Goal: Task Accomplishment & Management: Manage account settings

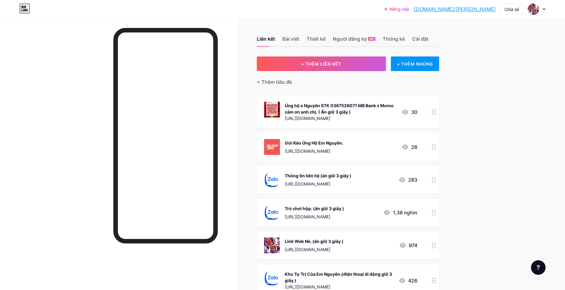
click at [299, 149] on font "[URL][DOMAIN_NAME]" at bounding box center [308, 151] width 46 height 5
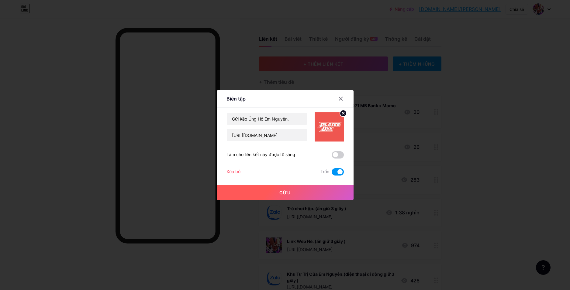
click at [338, 173] on span at bounding box center [338, 171] width 12 height 7
click at [332, 174] on input "checkbox" at bounding box center [332, 174] width 0 height 0
click at [313, 195] on button "Cứu" at bounding box center [285, 193] width 137 height 15
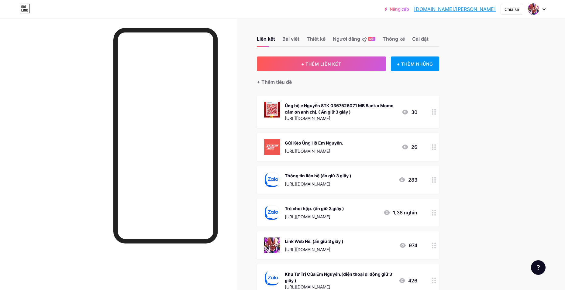
click at [439, 145] on div at bounding box center [434, 147] width 10 height 28
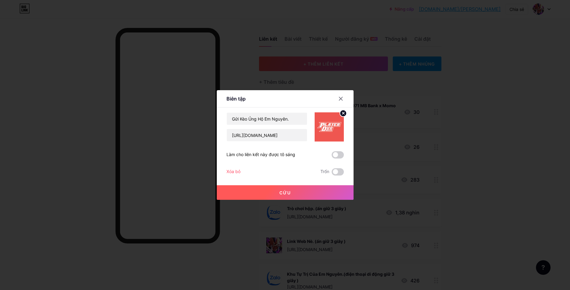
click at [342, 173] on div "Biên tập Nội dung YouTube Phát video YouTube mà không cần rời khỏi trang của bạ…" at bounding box center [285, 145] width 137 height 110
click at [340, 172] on span at bounding box center [338, 171] width 12 height 7
click at [332, 174] on input "checkbox" at bounding box center [332, 174] width 0 height 0
click at [320, 194] on button "Cứu" at bounding box center [285, 193] width 137 height 15
